Goal: Task Accomplishment & Management: Manage account settings

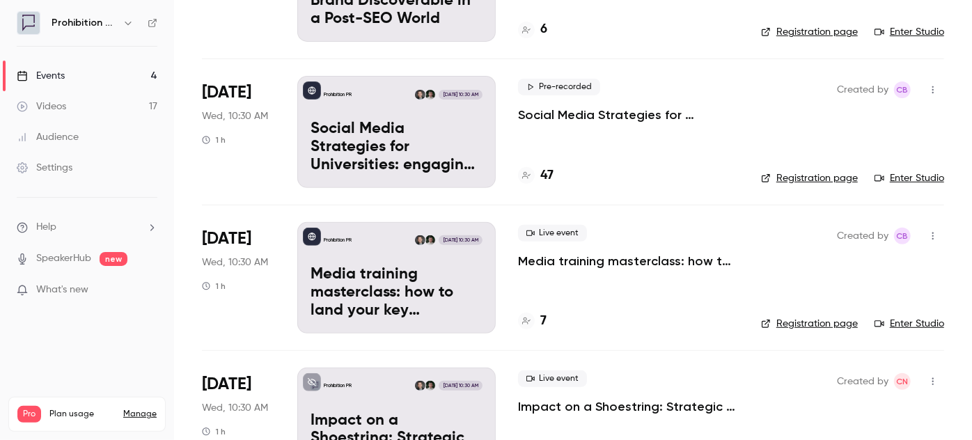
scroll to position [253, 0]
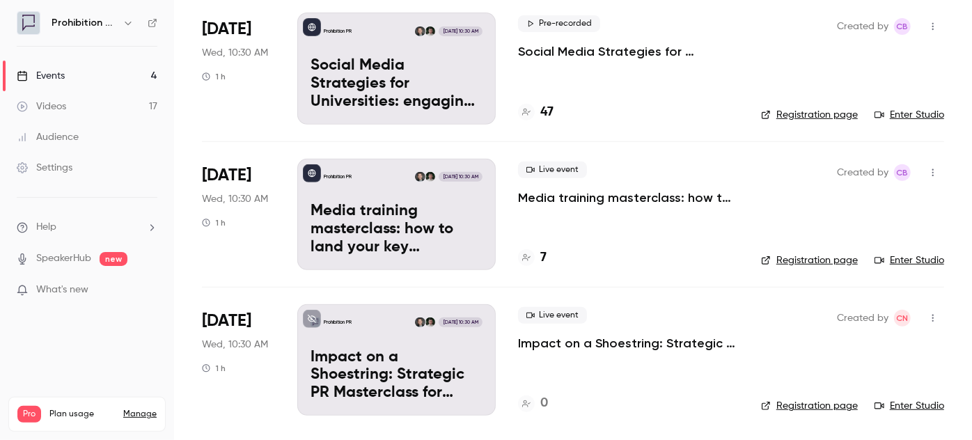
click at [540, 339] on p "Impact on a Shoestring: Strategic PR Masterclass for Charity Comms Teams" at bounding box center [628, 343] width 221 height 17
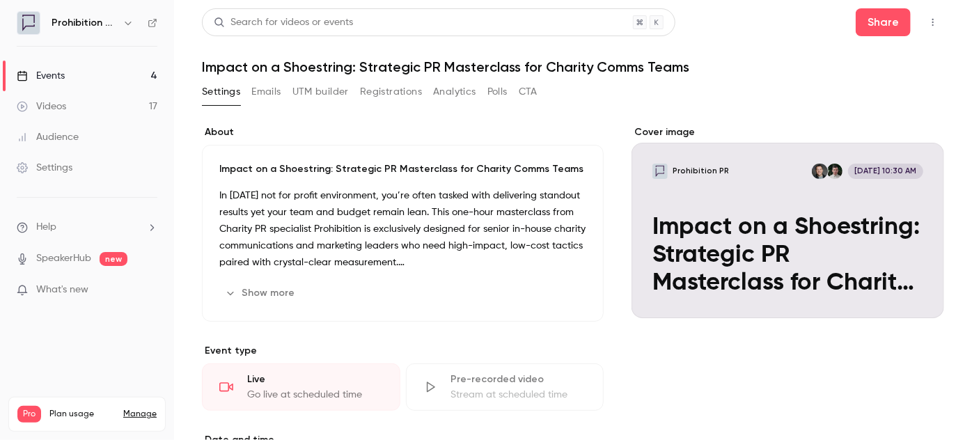
click at [922, 30] on button "button" at bounding box center [933, 22] width 22 height 22
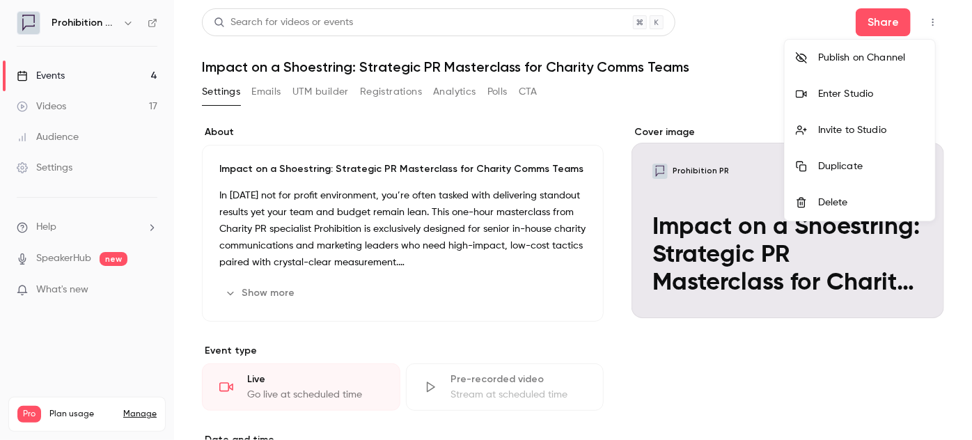
drag, startPoint x: 856, startPoint y: 24, endPoint x: 863, endPoint y: 59, distance: 36.2
click at [864, 56] on div "Publish on Channel Enter Studio Invite to Studio Duplicate Delete" at bounding box center [486, 220] width 972 height 440
click at [862, 61] on div "Publish on Channel" at bounding box center [871, 58] width 106 height 14
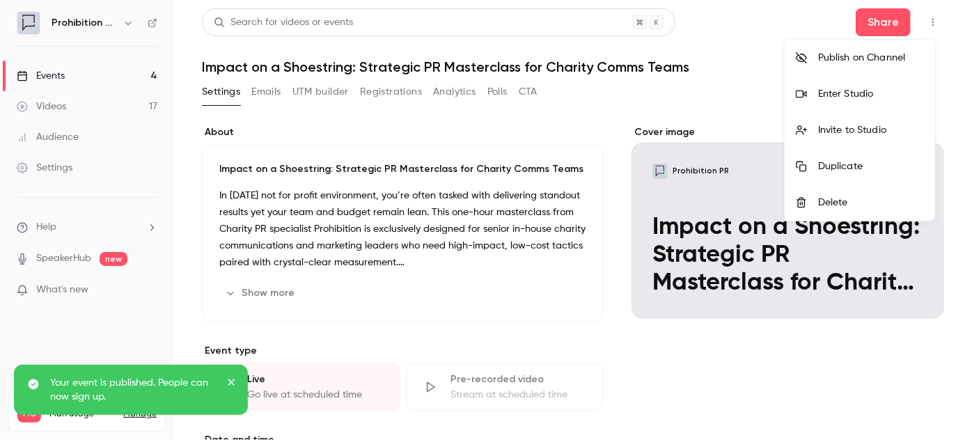
click at [228, 380] on icon "close" at bounding box center [231, 382] width 7 height 7
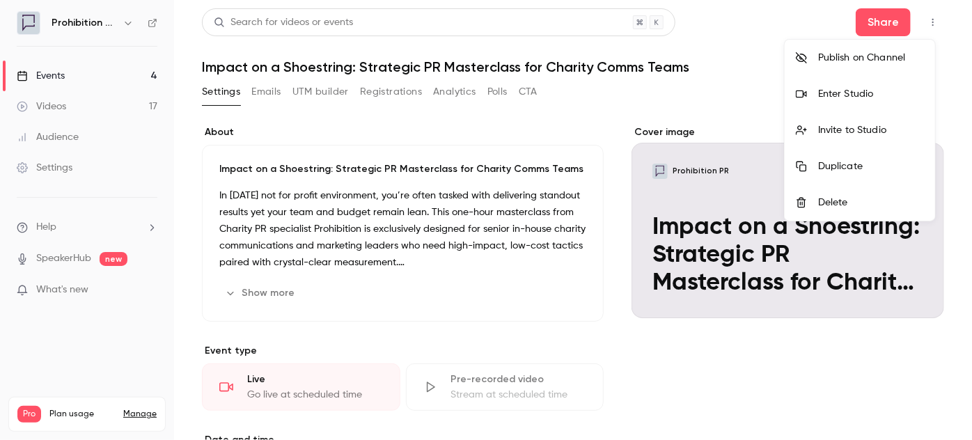
click at [882, 26] on div at bounding box center [486, 220] width 972 height 440
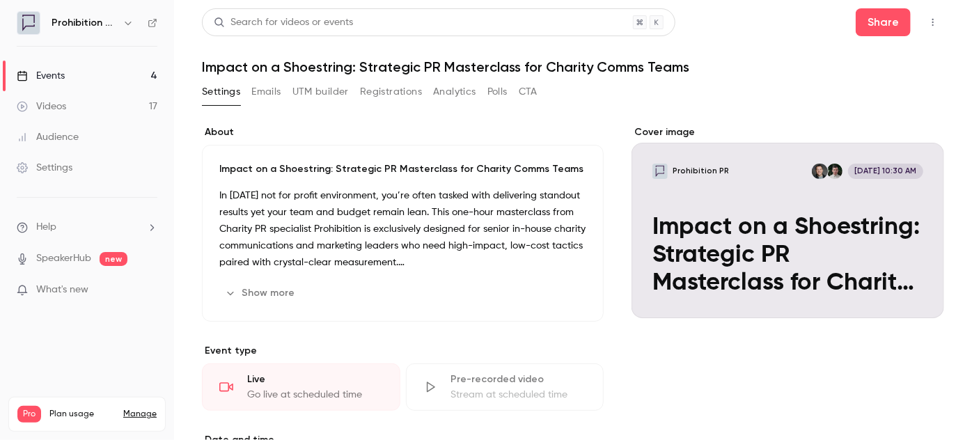
click at [882, 26] on button "Share" at bounding box center [883, 22] width 55 height 28
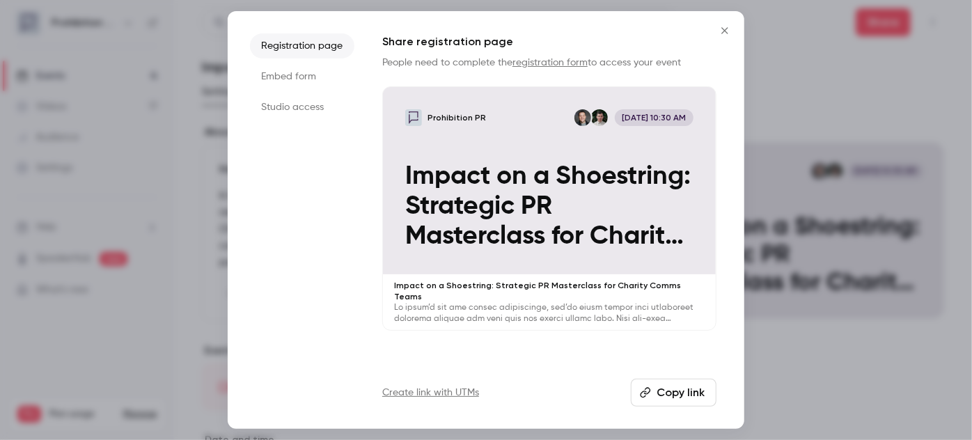
click at [651, 386] on button "Copy link" at bounding box center [674, 393] width 86 height 28
click at [729, 31] on icon "Close" at bounding box center [725, 30] width 17 height 11
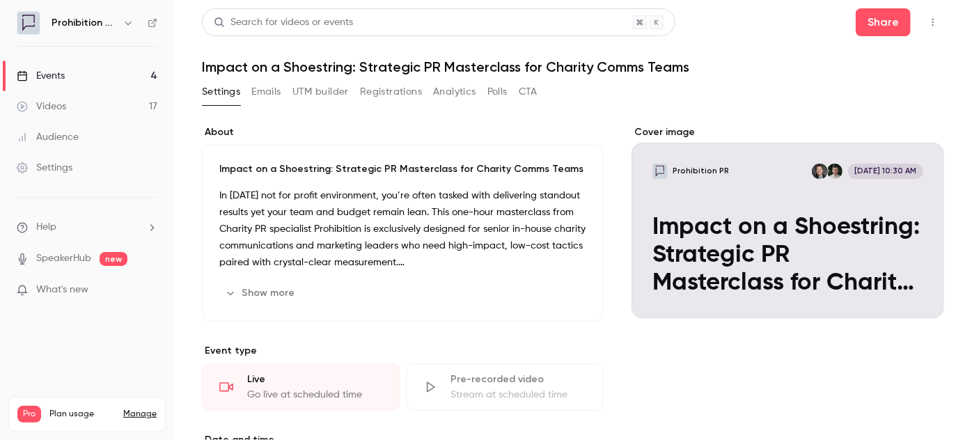
click at [922, 26] on button "button" at bounding box center [933, 22] width 22 height 22
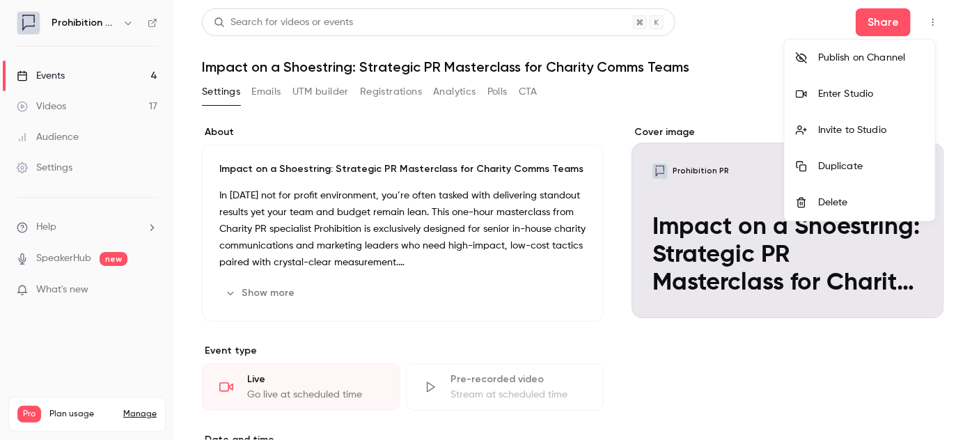
click at [155, 28] on div at bounding box center [486, 220] width 972 height 440
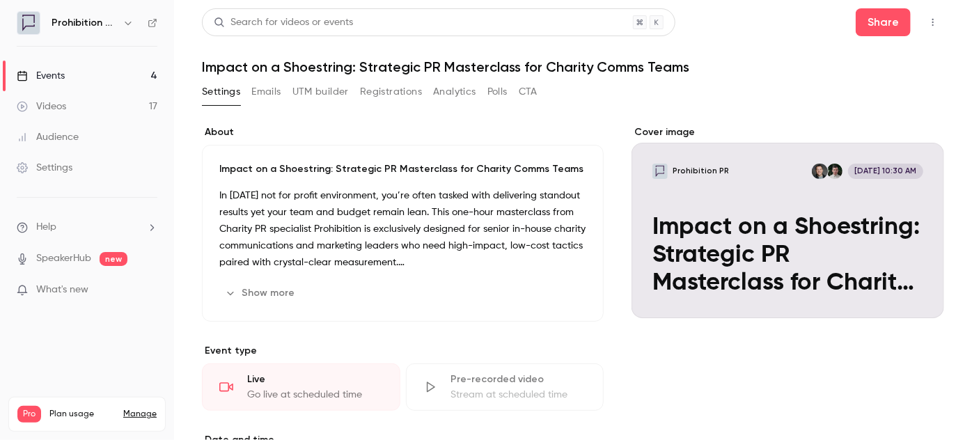
click at [152, 20] on icon at bounding box center [153, 23] width 10 height 10
click at [59, 75] on div "Events" at bounding box center [41, 76] width 48 height 14
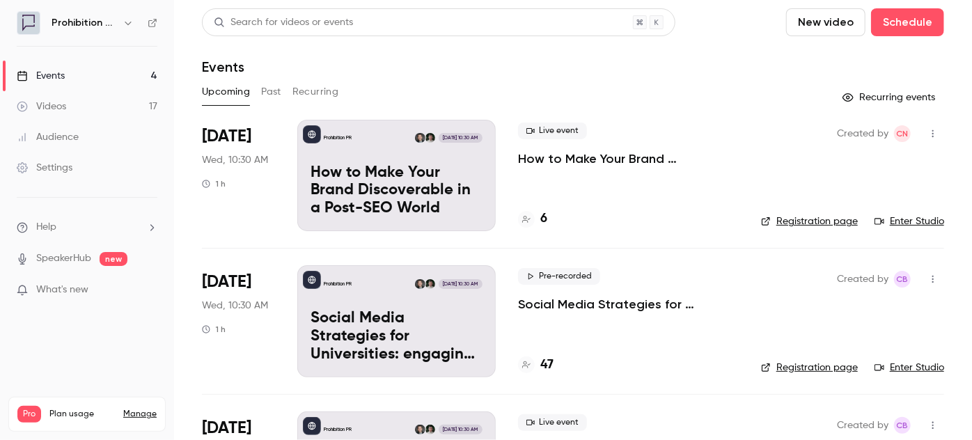
click at [550, 156] on p "How to Make Your Brand Discoverable in a Post-SEO World" at bounding box center [628, 158] width 221 height 17
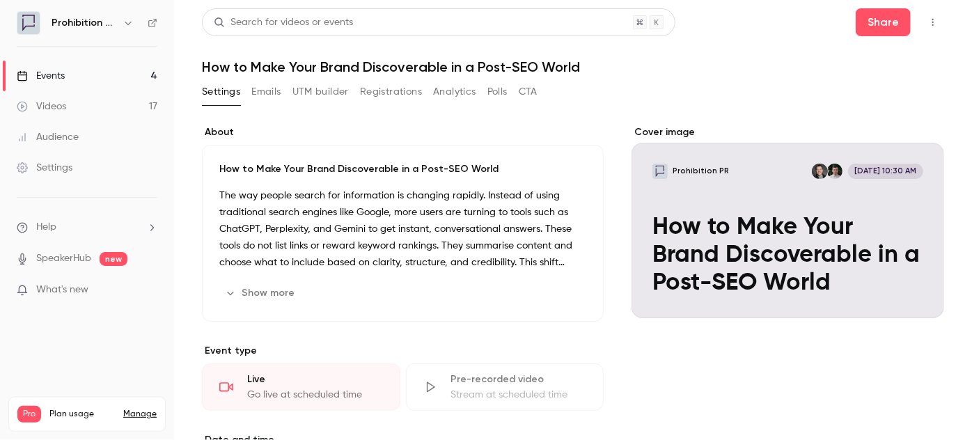
click at [928, 22] on icon "button" at bounding box center [933, 22] width 11 height 10
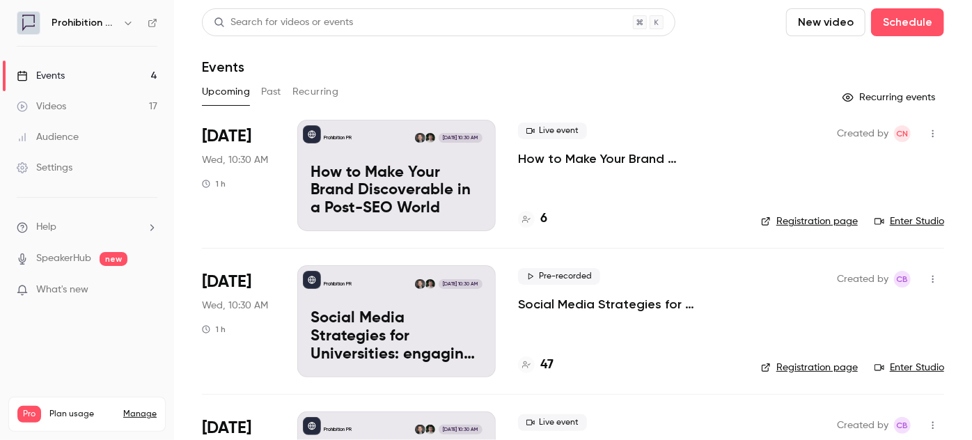
click at [157, 24] on icon at bounding box center [153, 23] width 10 height 10
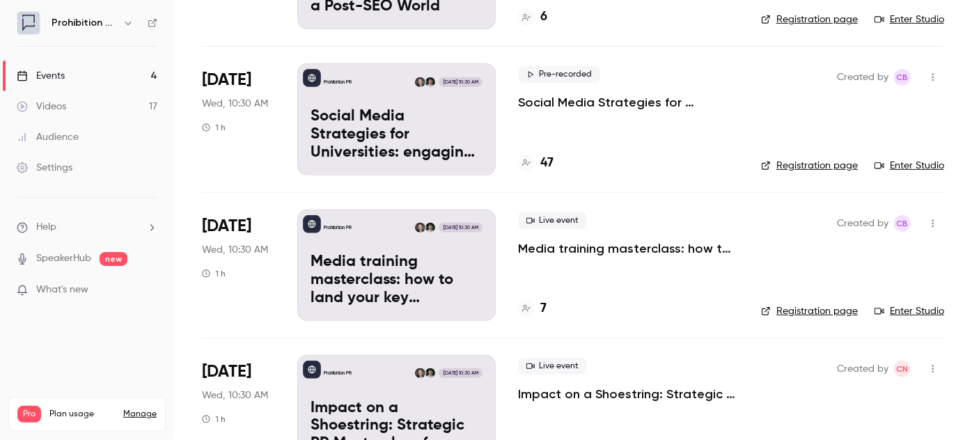
scroll to position [253, 0]
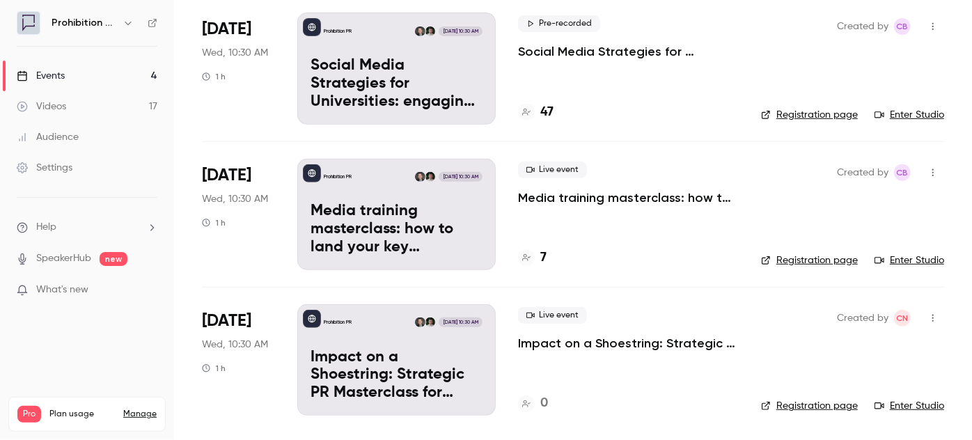
click at [821, 403] on link "Registration page" at bounding box center [809, 406] width 97 height 14
click at [928, 315] on icon "button" at bounding box center [933, 318] width 11 height 10
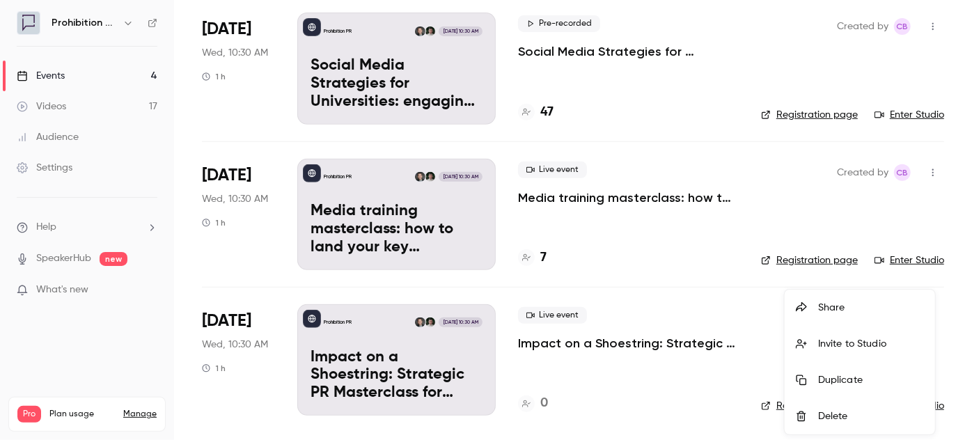
click at [524, 347] on div at bounding box center [486, 220] width 972 height 440
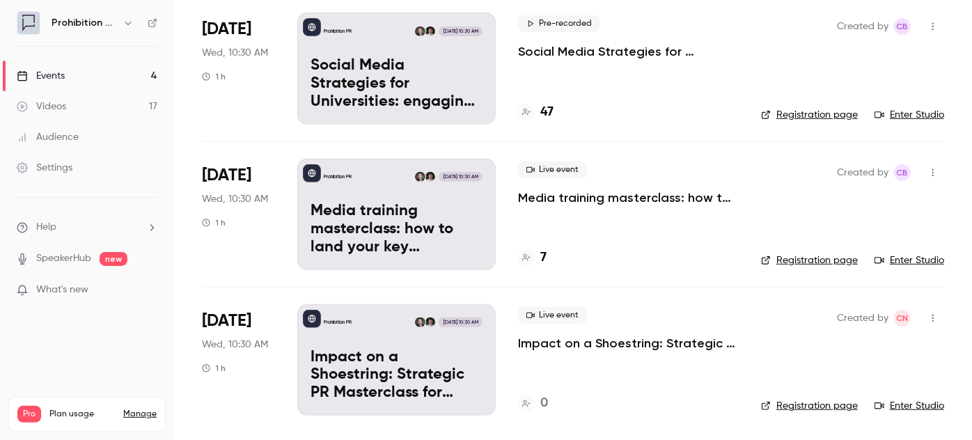
click at [431, 366] on p "Impact on a Shoestring: Strategic PR Masterclass for Charity Comms Teams" at bounding box center [397, 376] width 172 height 54
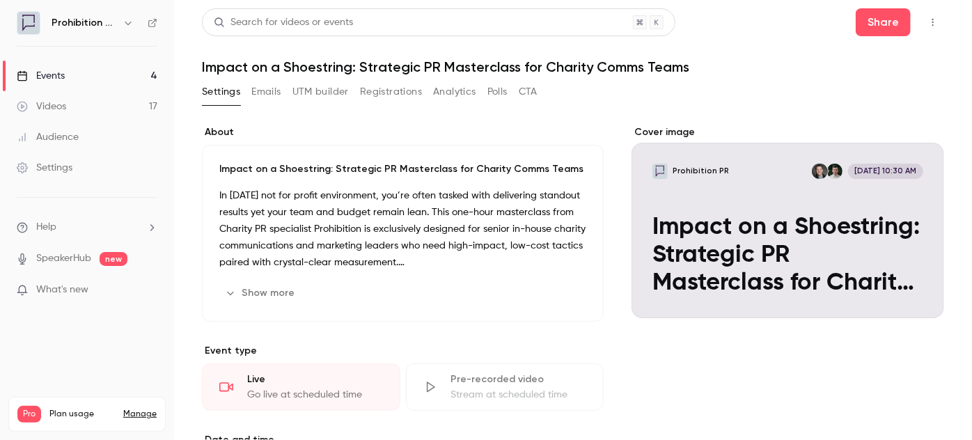
click at [320, 88] on button "UTM builder" at bounding box center [321, 92] width 56 height 22
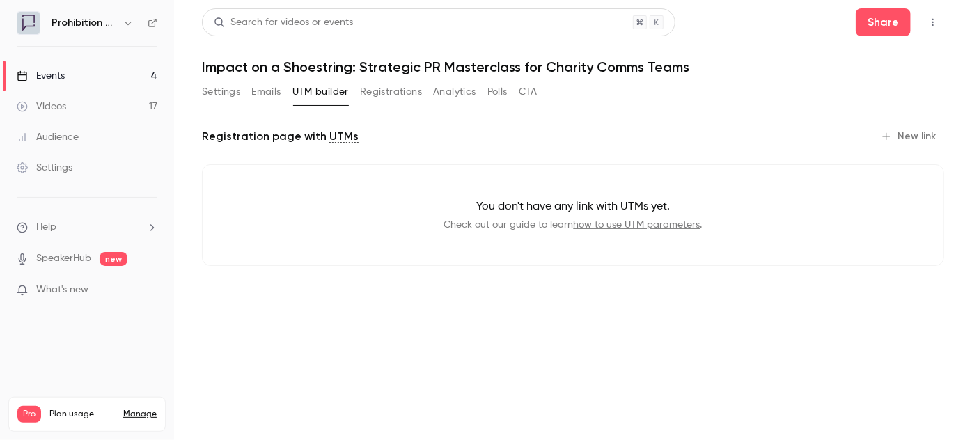
click at [493, 93] on button "Polls" at bounding box center [498, 92] width 20 height 22
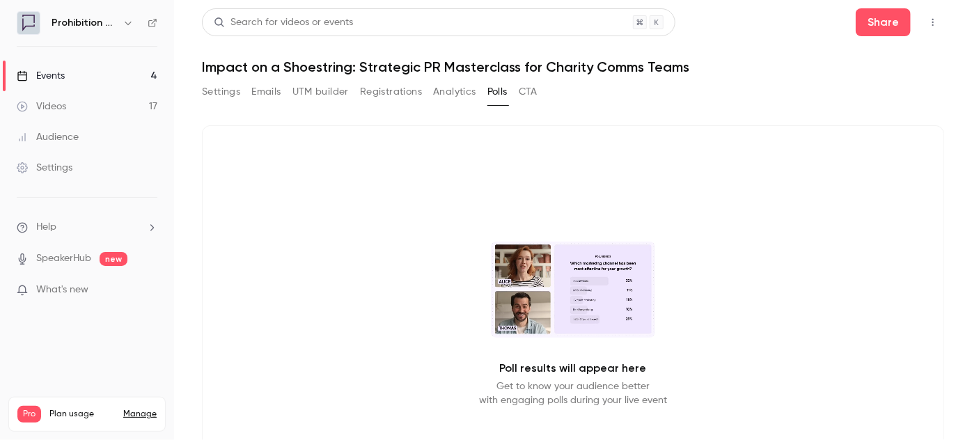
click at [531, 91] on button "CTA" at bounding box center [528, 92] width 19 height 22
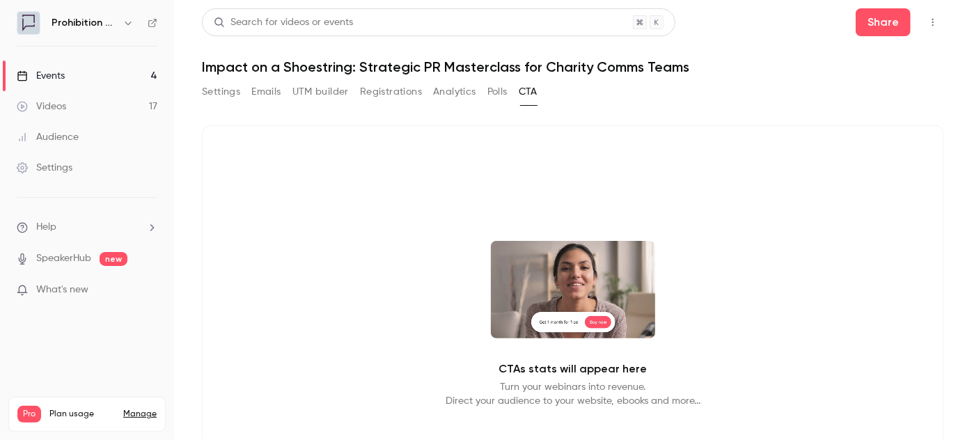
click at [459, 91] on button "Analytics" at bounding box center [454, 92] width 43 height 22
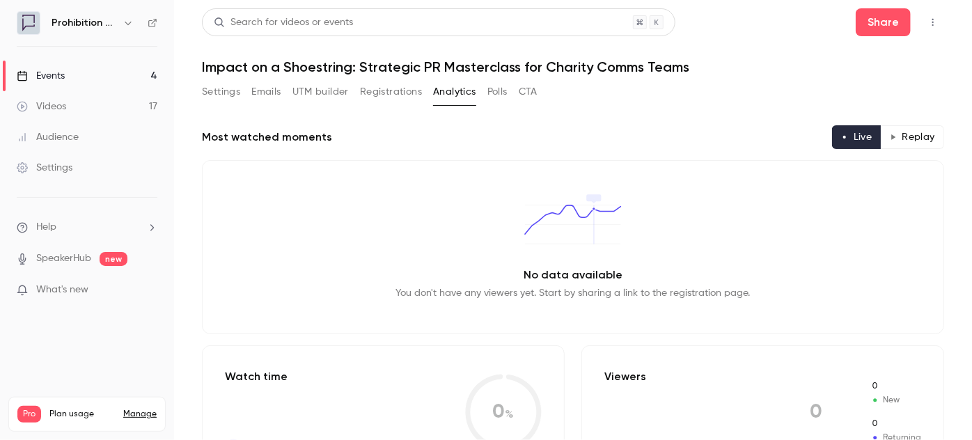
click at [386, 96] on button "Registrations" at bounding box center [391, 92] width 62 height 22
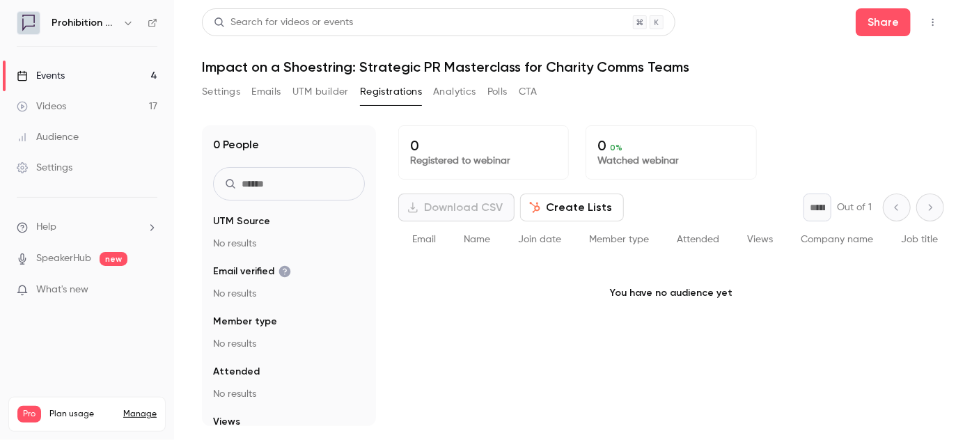
click at [313, 94] on button "UTM builder" at bounding box center [321, 92] width 56 height 22
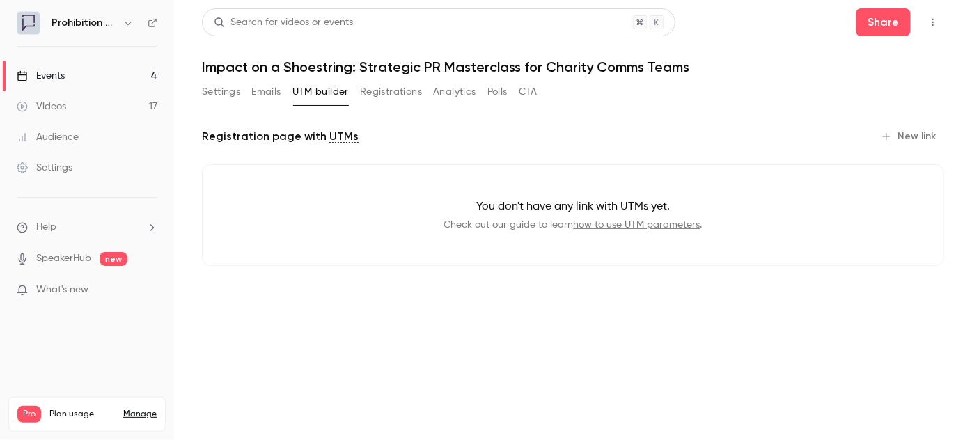
click at [261, 91] on button "Emails" at bounding box center [265, 92] width 29 height 22
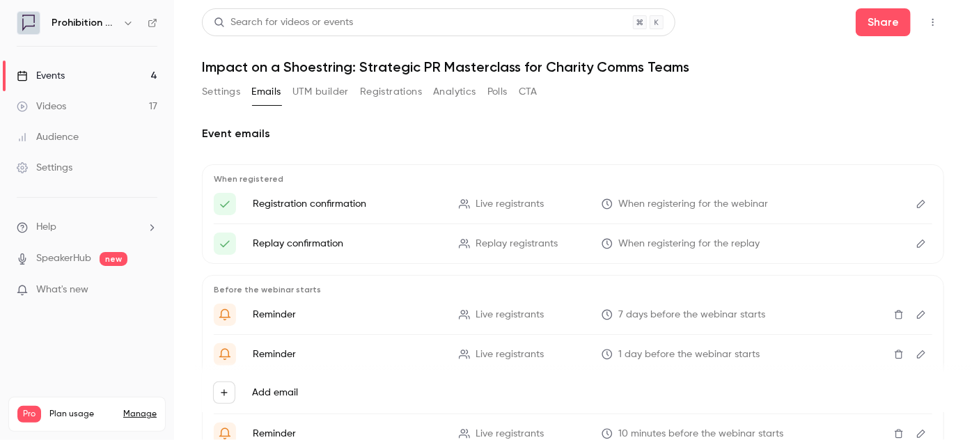
click at [224, 91] on button "Settings" at bounding box center [221, 92] width 38 height 22
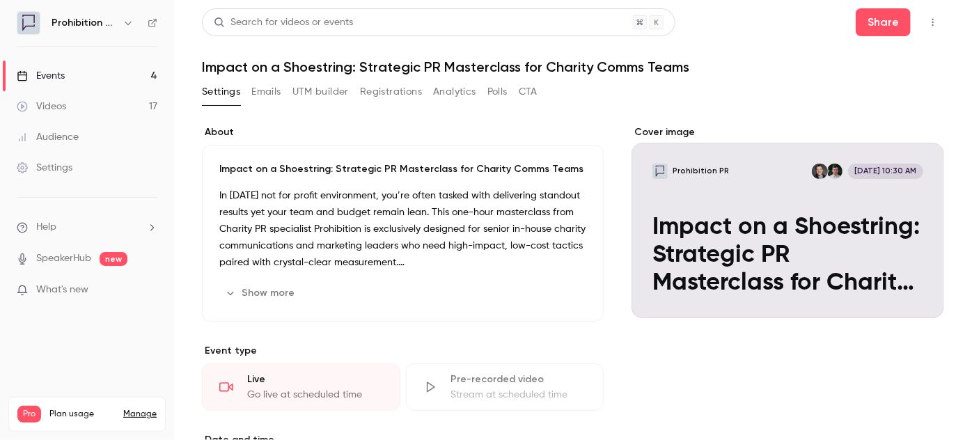
click at [274, 91] on button "Emails" at bounding box center [265, 92] width 29 height 22
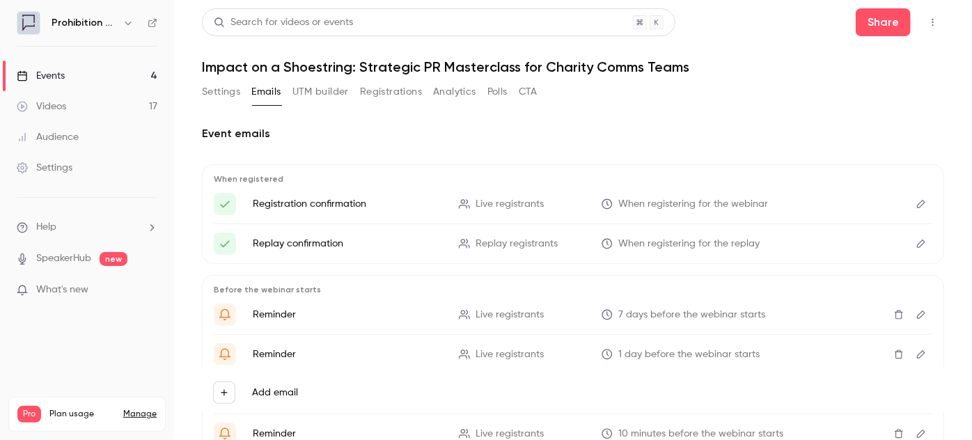
click at [387, 98] on button "Registrations" at bounding box center [391, 92] width 62 height 22
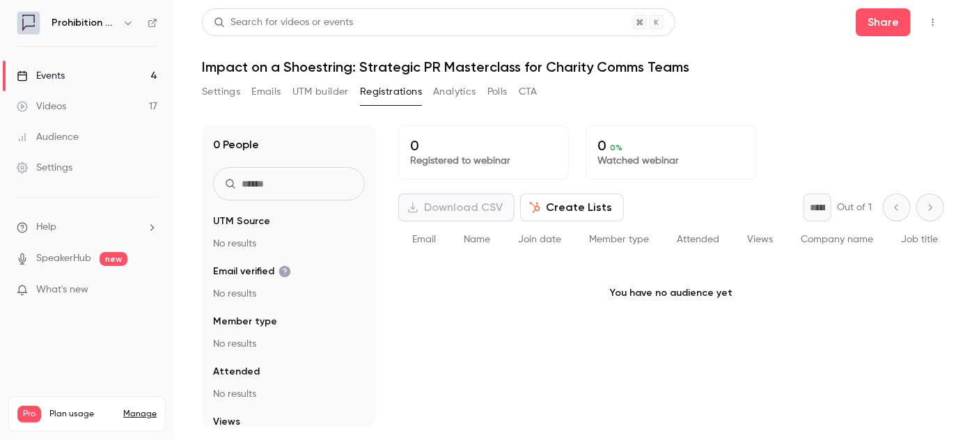
click at [579, 210] on button "Create Lists" at bounding box center [572, 208] width 104 height 28
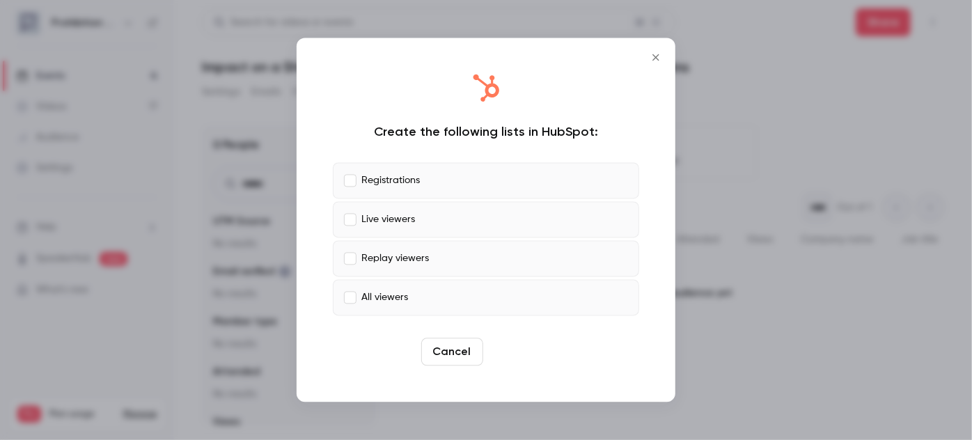
click at [531, 351] on button "Create" at bounding box center [520, 353] width 63 height 28
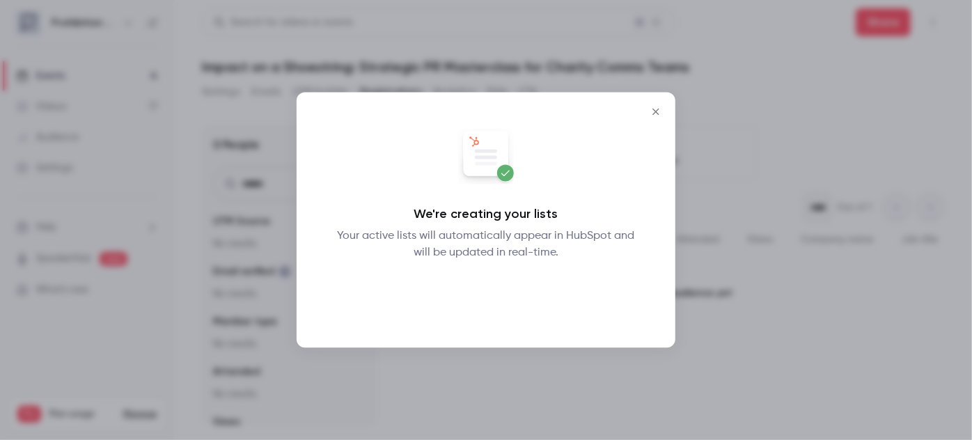
click at [499, 290] on button "Okay" at bounding box center [486, 298] width 51 height 28
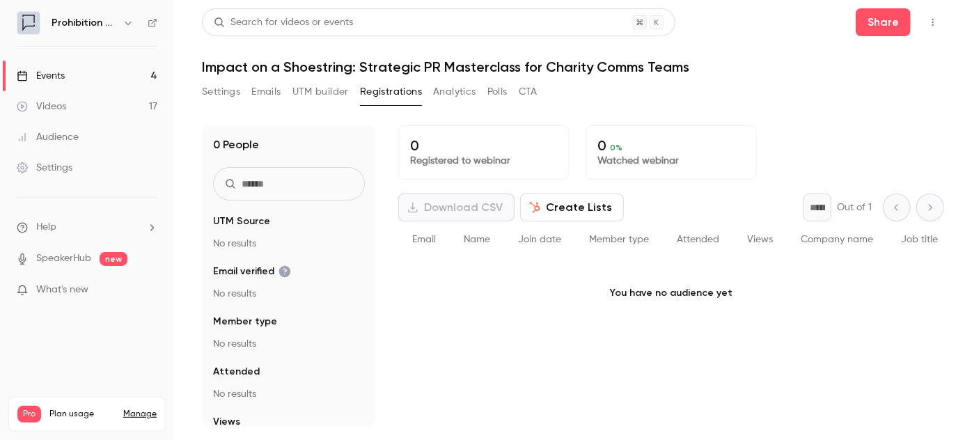
click at [226, 91] on button "Settings" at bounding box center [221, 92] width 38 height 22
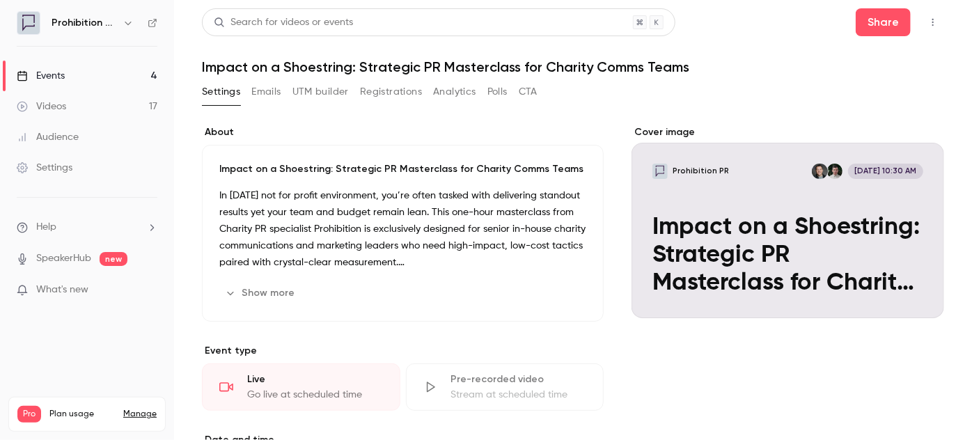
click at [104, 81] on link "Events 4" at bounding box center [87, 76] width 174 height 31
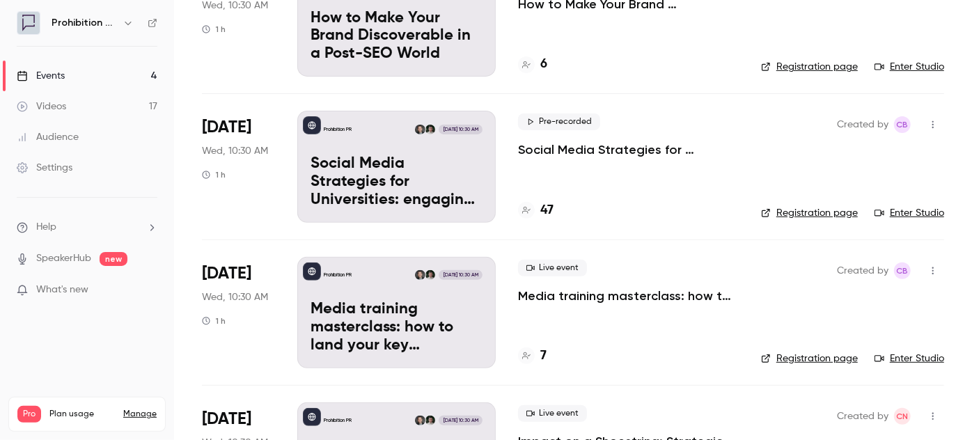
scroll to position [253, 0]
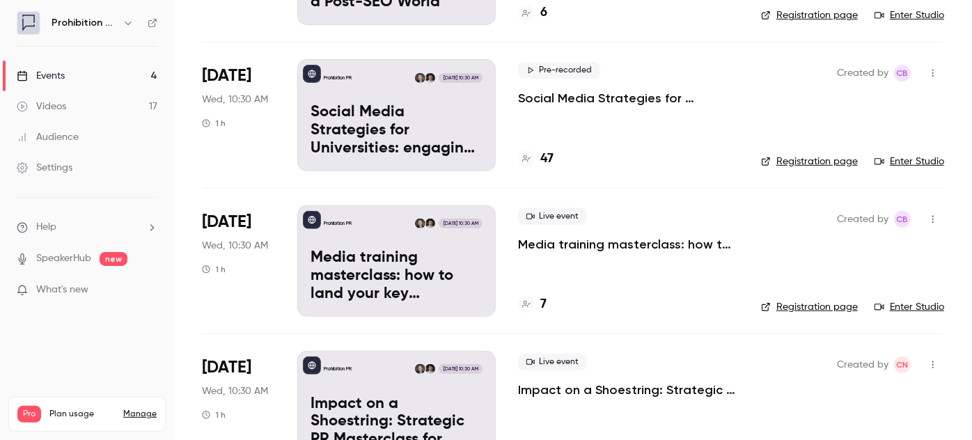
scroll to position [253, 0]
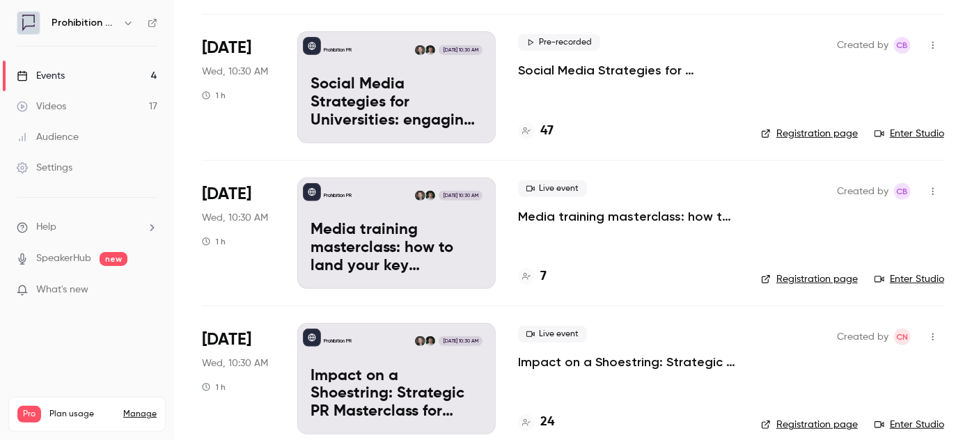
scroll to position [253, 0]
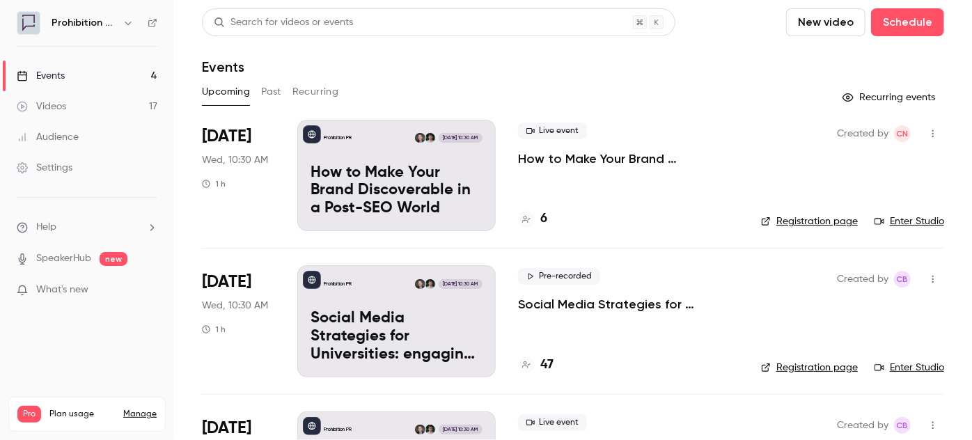
scroll to position [253, 0]
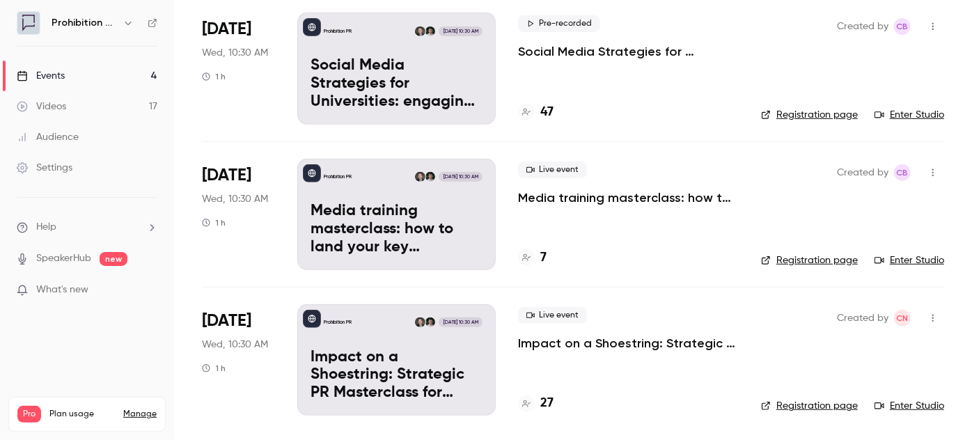
click at [67, 127] on link "Audience" at bounding box center [87, 137] width 174 height 31
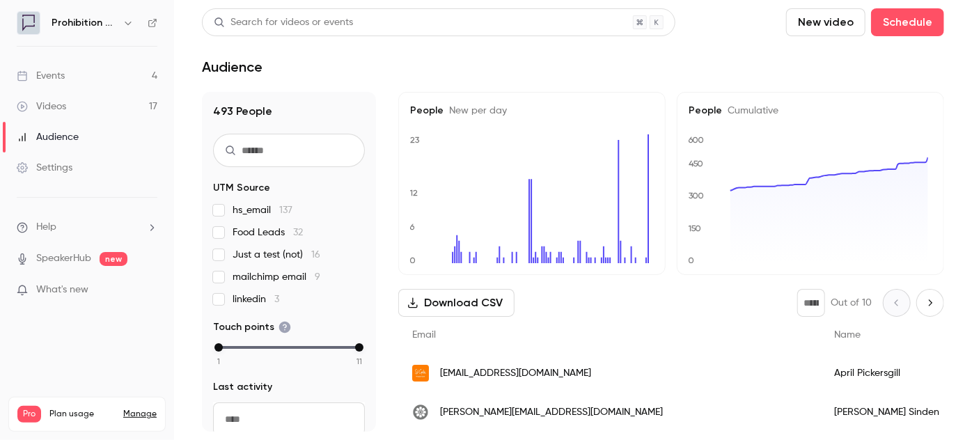
scroll to position [189, 0]
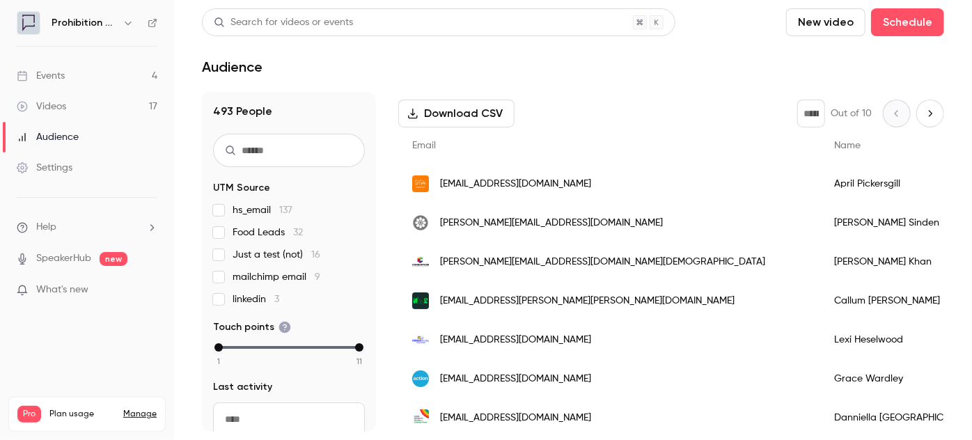
click at [68, 64] on link "Events 4" at bounding box center [87, 76] width 174 height 31
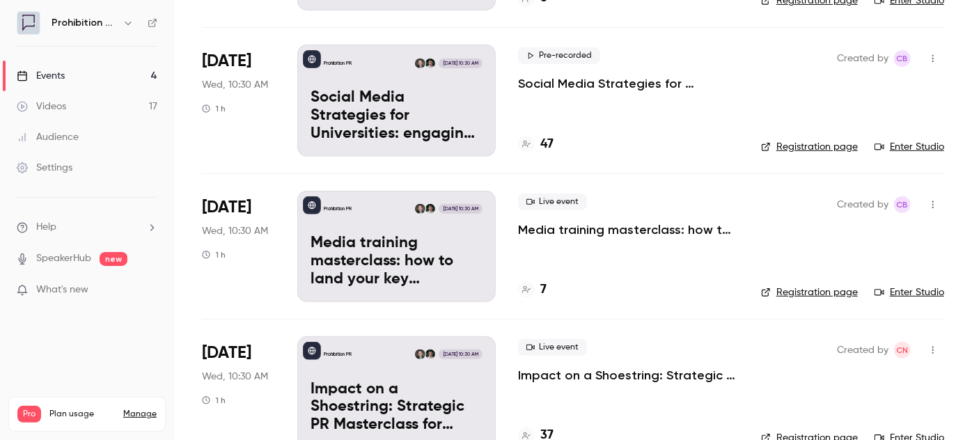
scroll to position [253, 0]
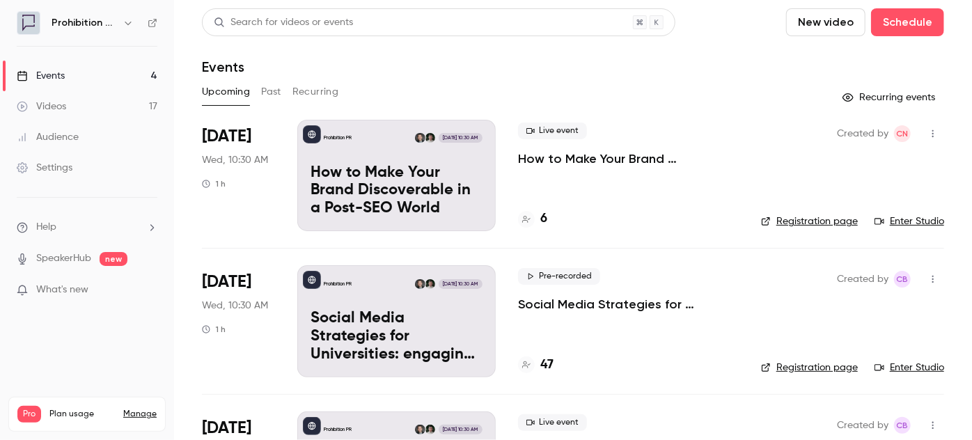
click at [100, 265] on p "SpeakerHub new" at bounding box center [72, 258] width 111 height 15
click at [105, 286] on p "What's new" at bounding box center [76, 290] width 118 height 15
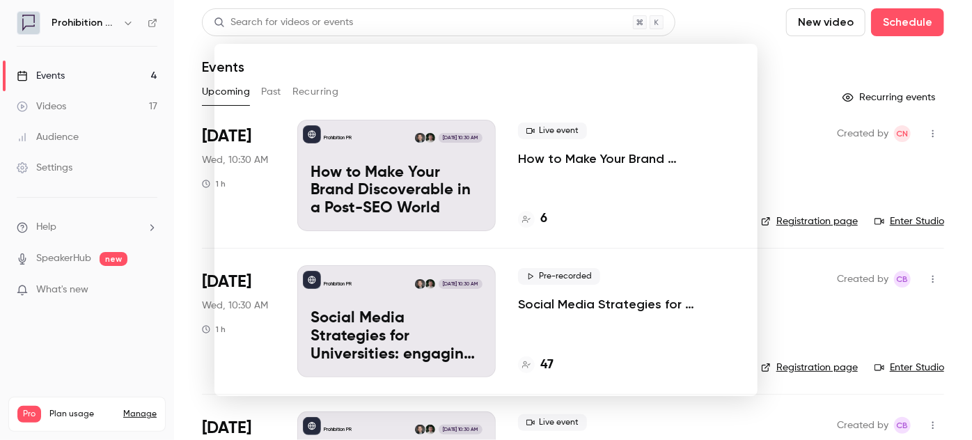
click at [781, 69] on div at bounding box center [486, 220] width 972 height 440
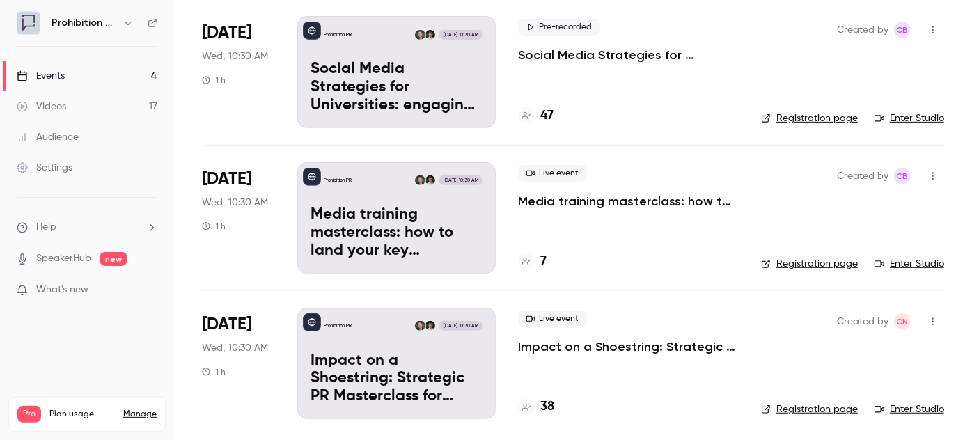
scroll to position [253, 0]
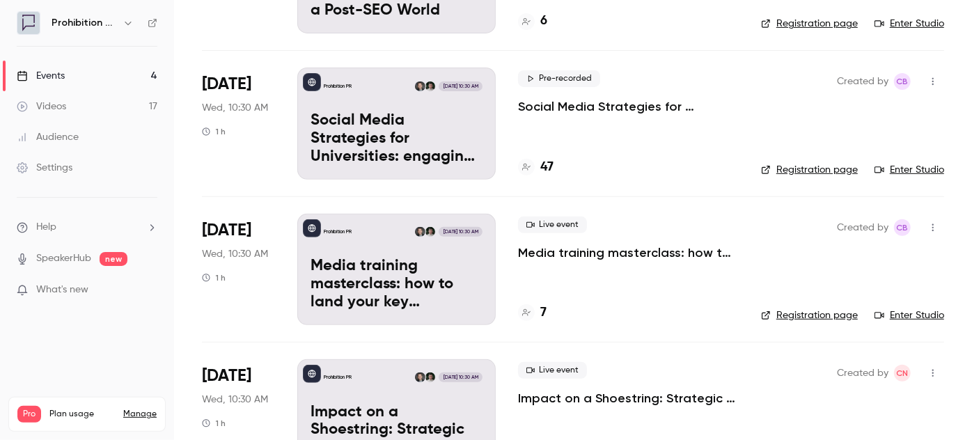
scroll to position [253, 0]
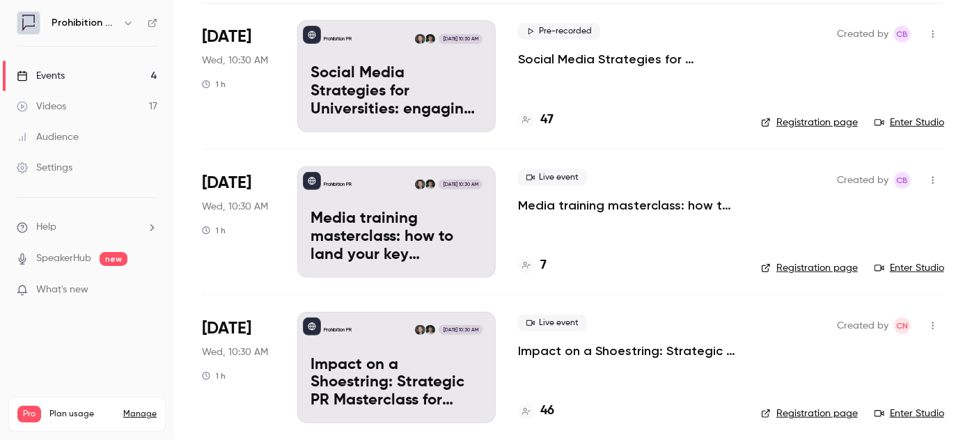
scroll to position [253, 0]
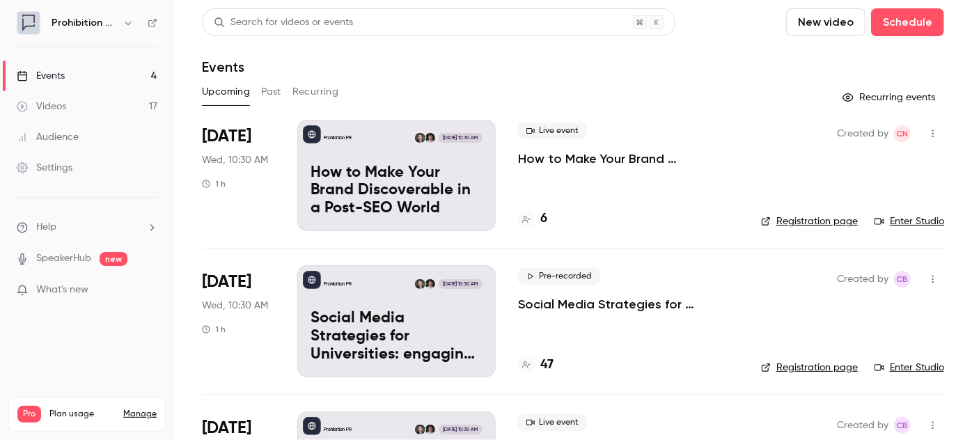
scroll to position [253, 0]
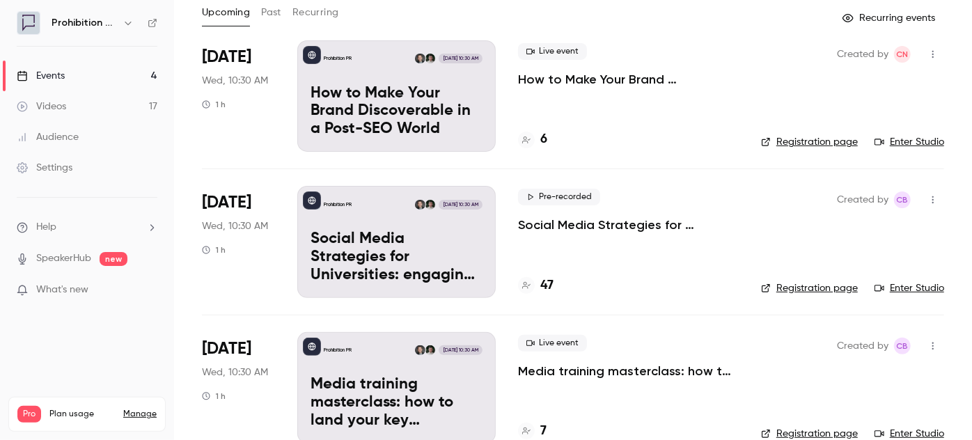
scroll to position [253, 0]
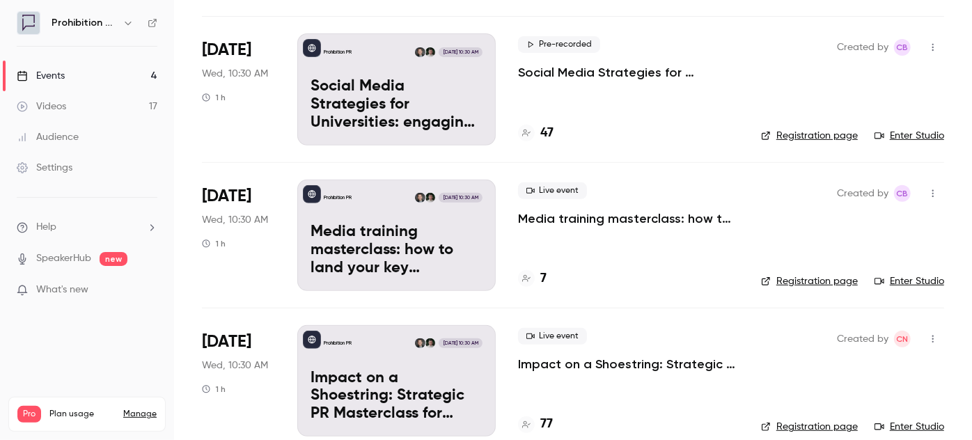
scroll to position [253, 0]
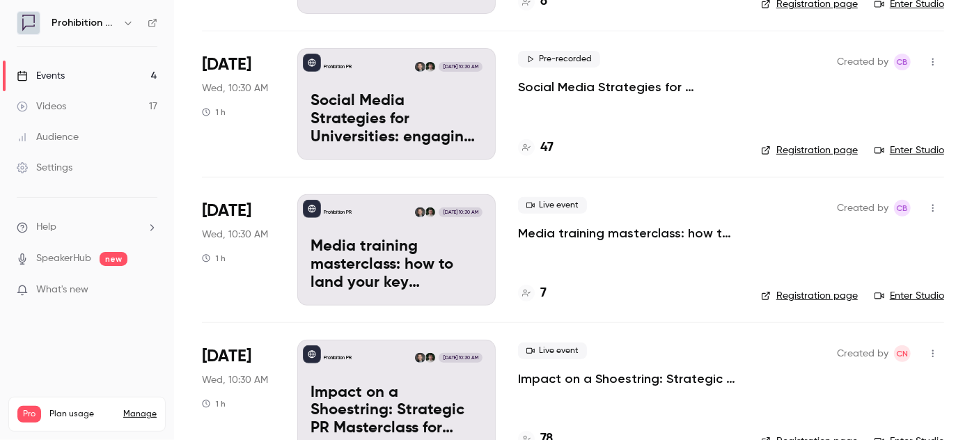
scroll to position [253, 0]
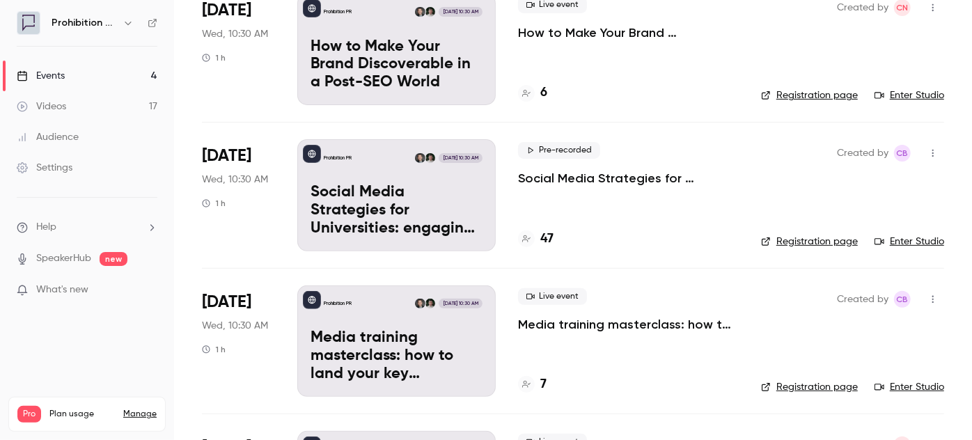
scroll to position [253, 0]
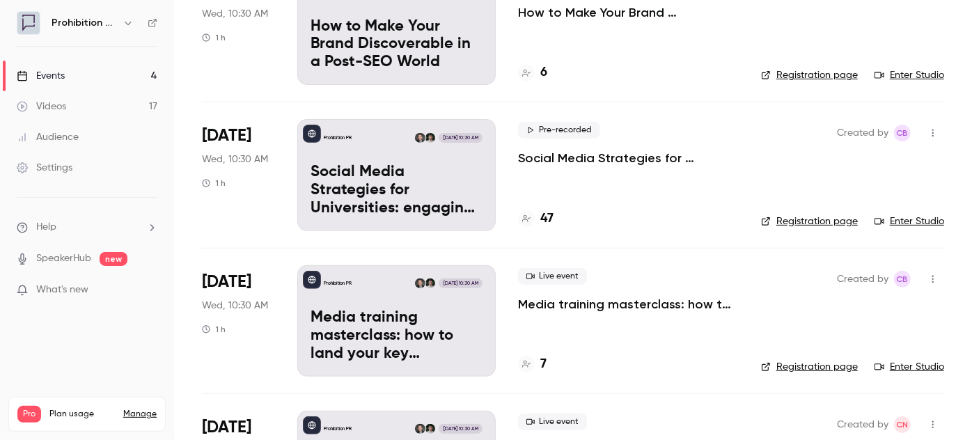
scroll to position [253, 0]
